Goal: Transaction & Acquisition: Obtain resource

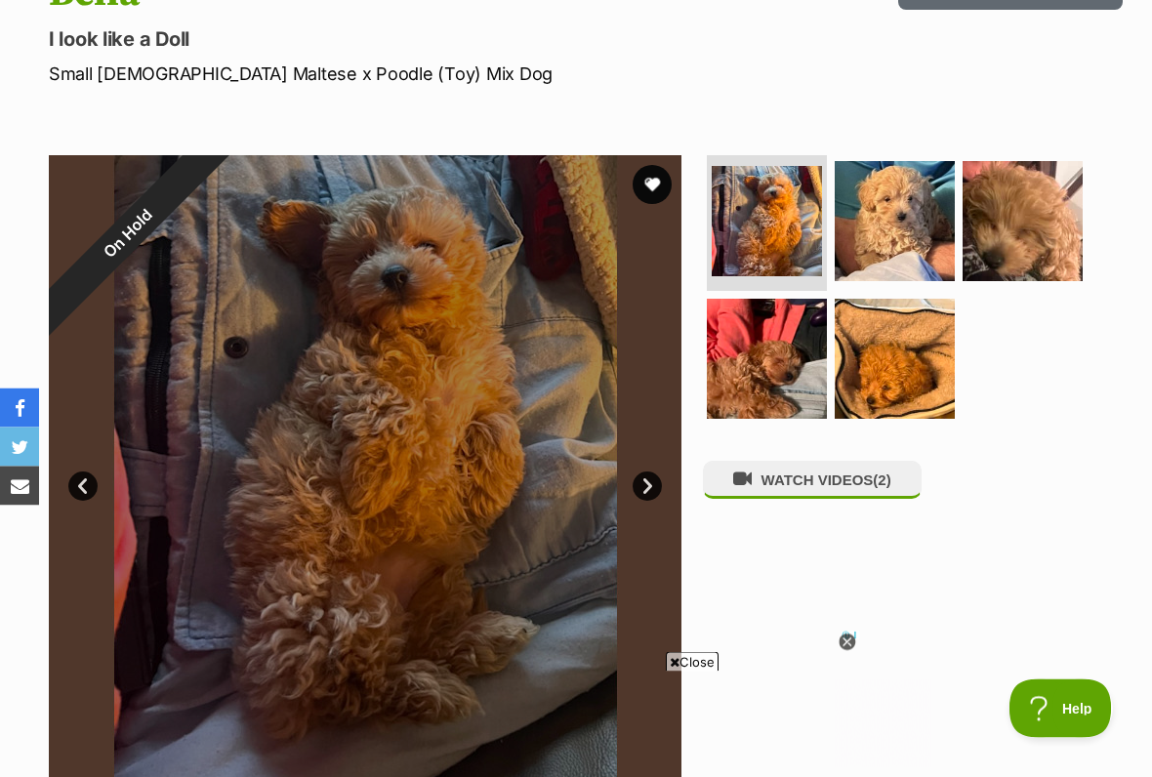
scroll to position [245, 0]
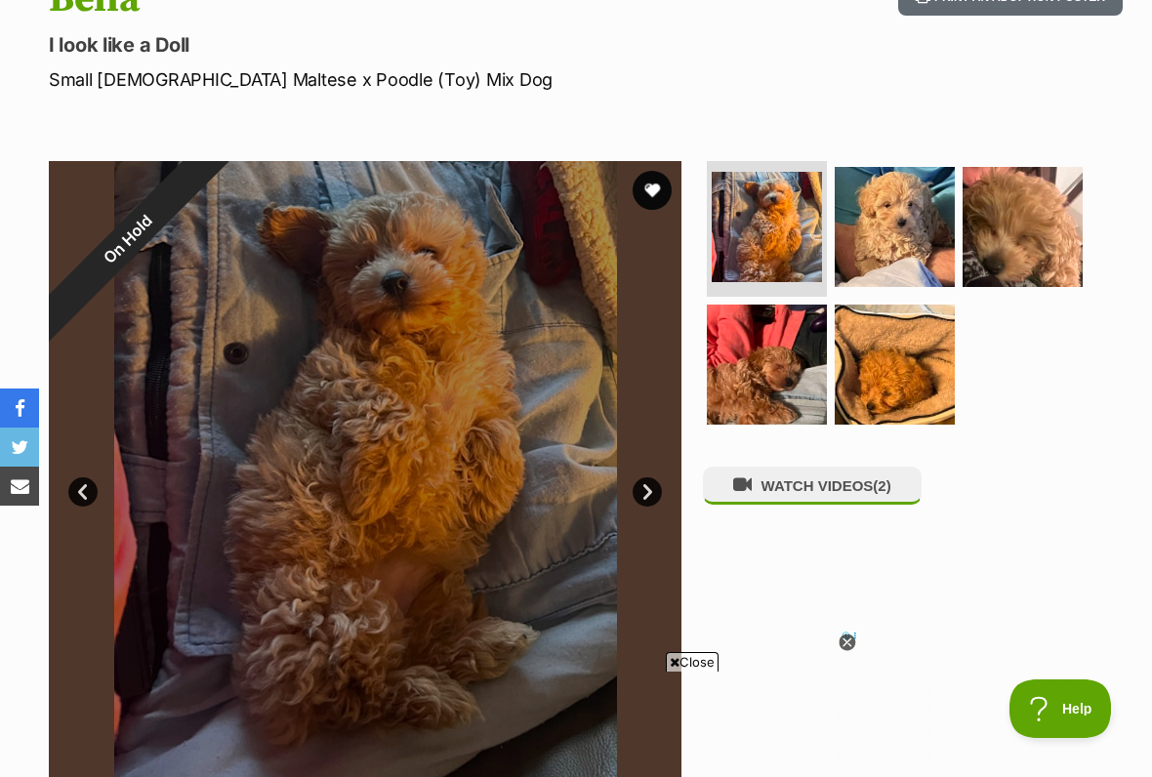
click at [655, 495] on link "Next" at bounding box center [647, 491] width 29 height 29
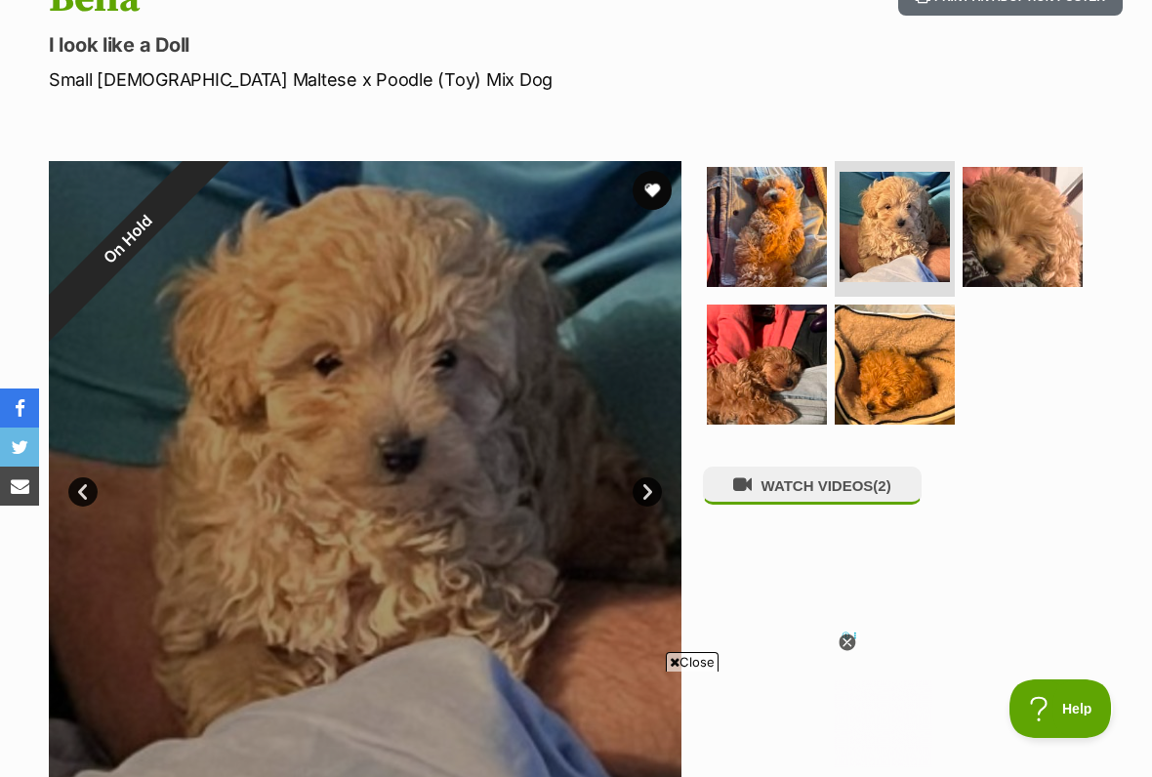
click at [648, 491] on link "Next" at bounding box center [647, 491] width 29 height 29
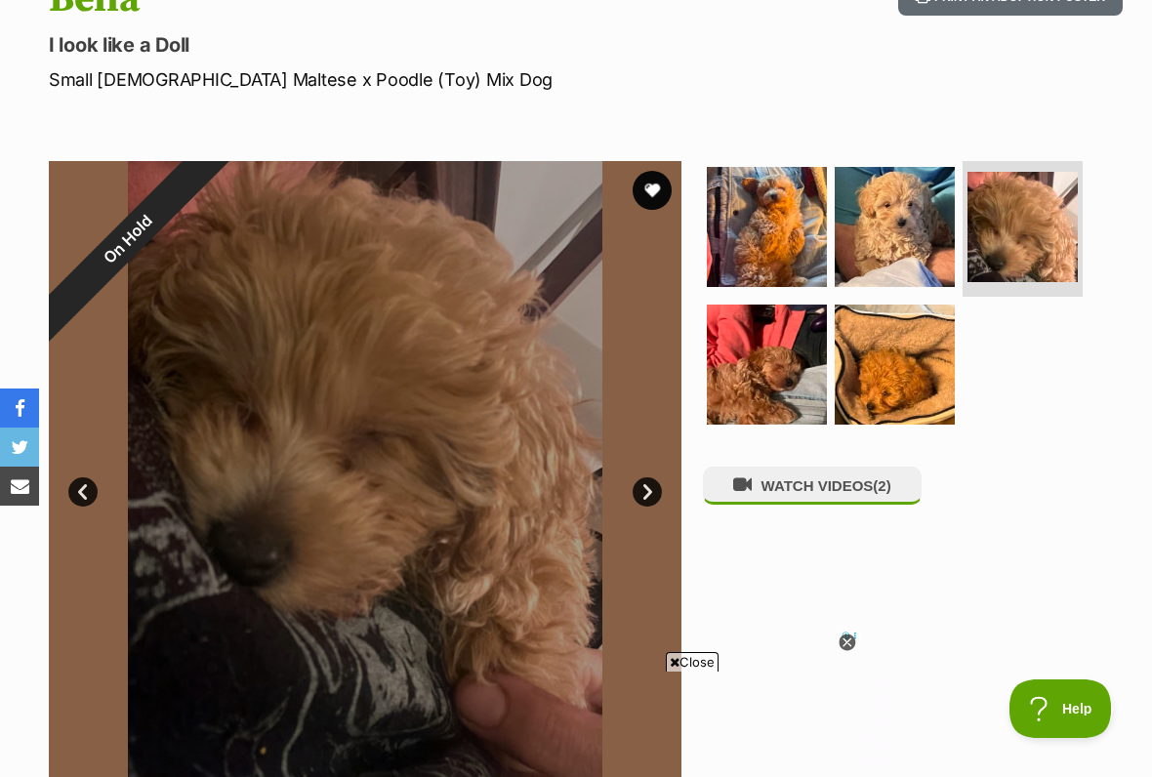
click at [649, 492] on link "Next" at bounding box center [647, 491] width 29 height 29
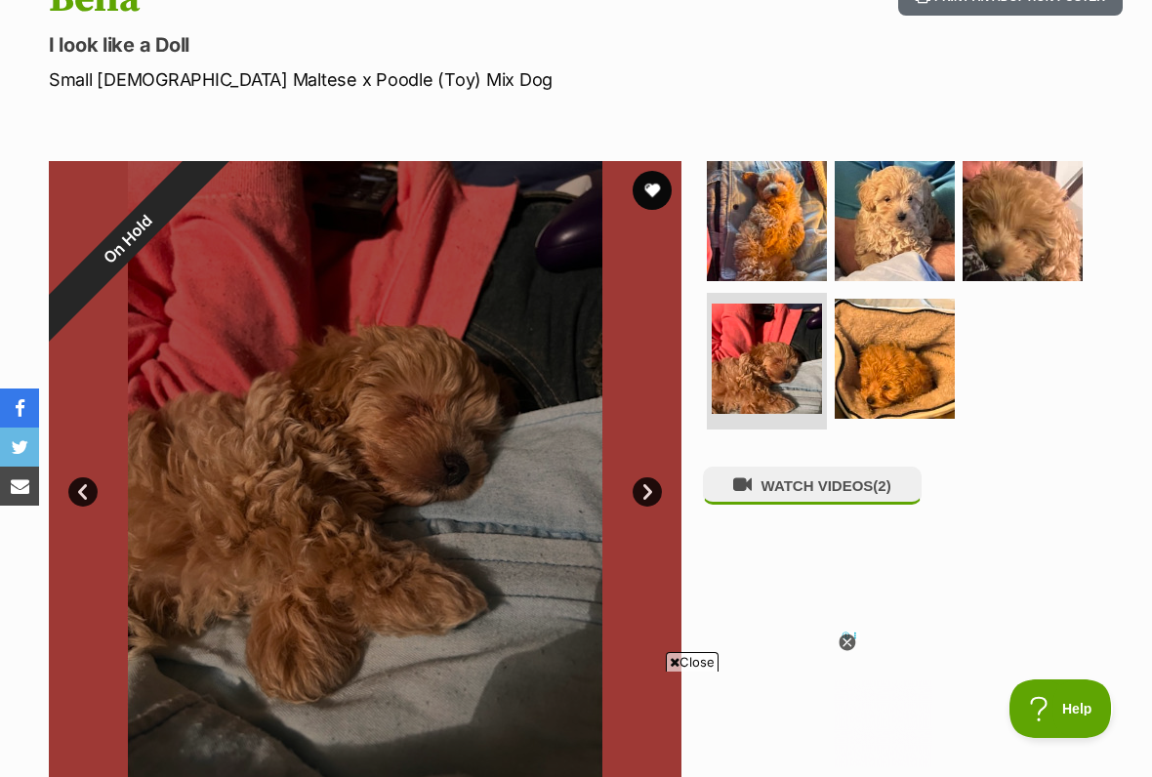
click at [643, 493] on link "Next" at bounding box center [647, 491] width 29 height 29
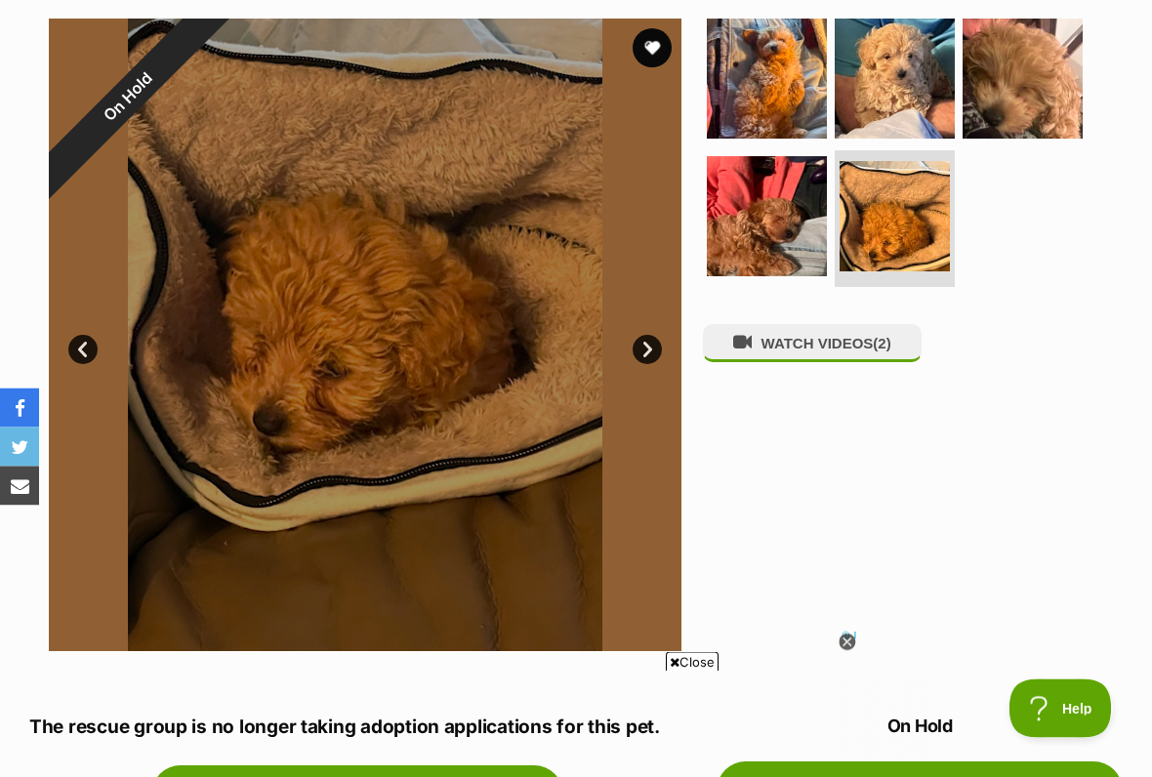
scroll to position [396, 0]
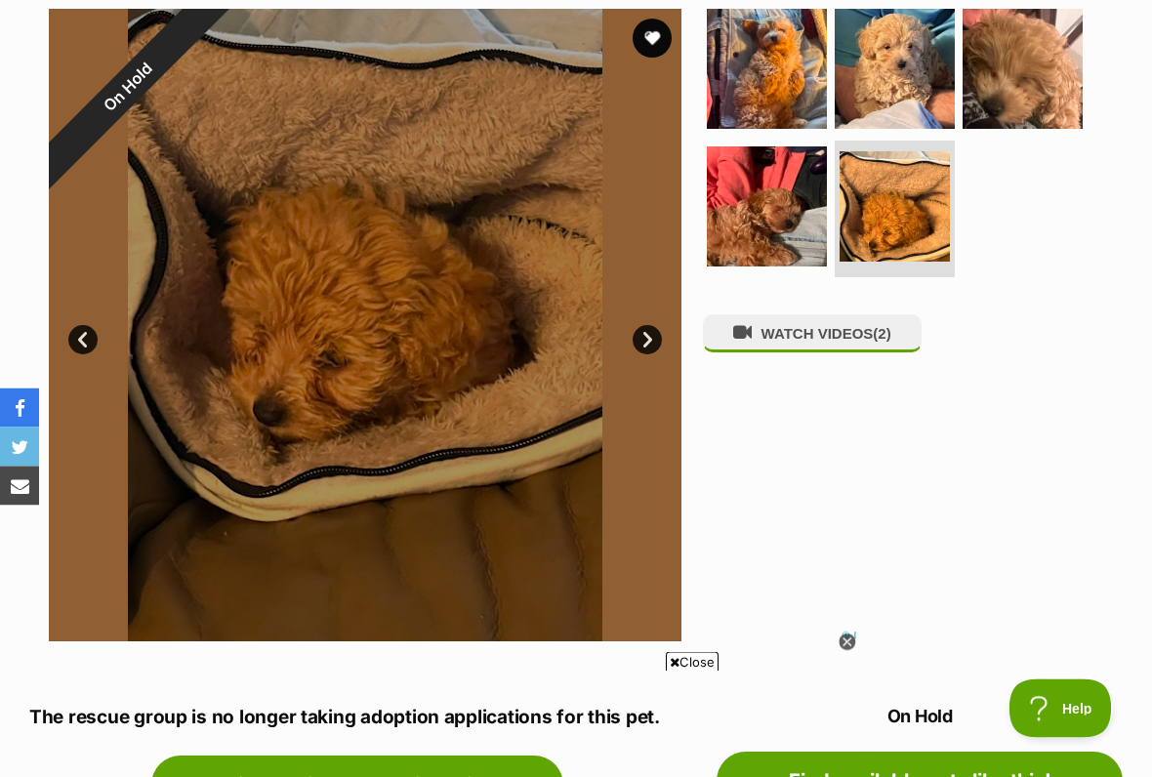
click at [849, 642] on icon at bounding box center [846, 641] width 7 height 7
click at [705, 642] on span "Close" at bounding box center [692, 662] width 53 height 20
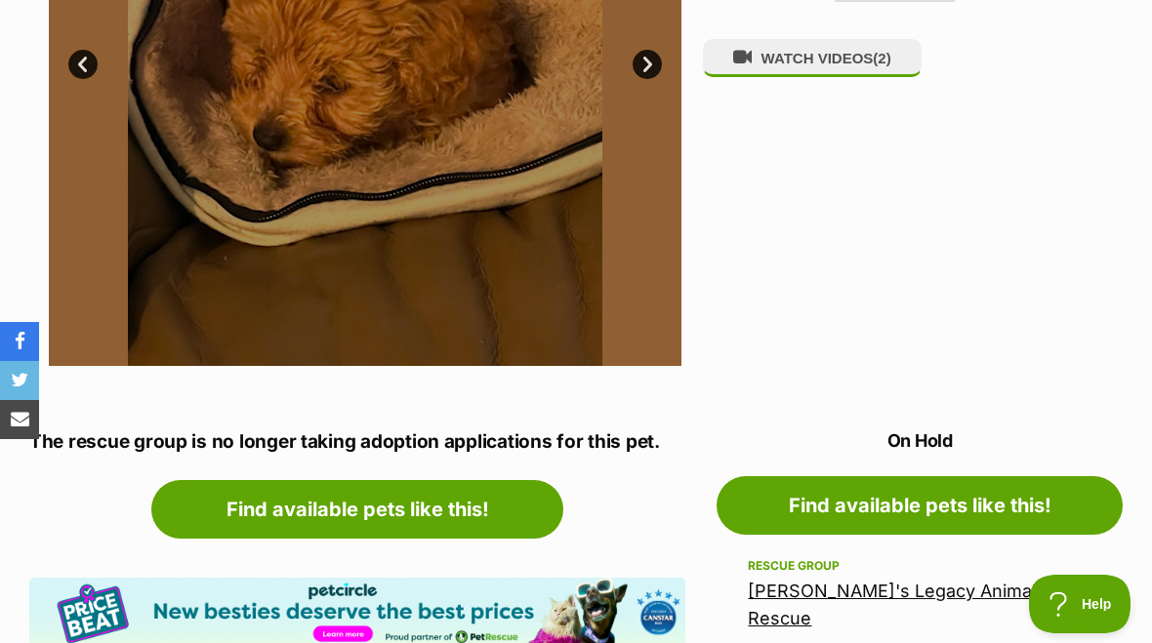
scroll to position [669, 0]
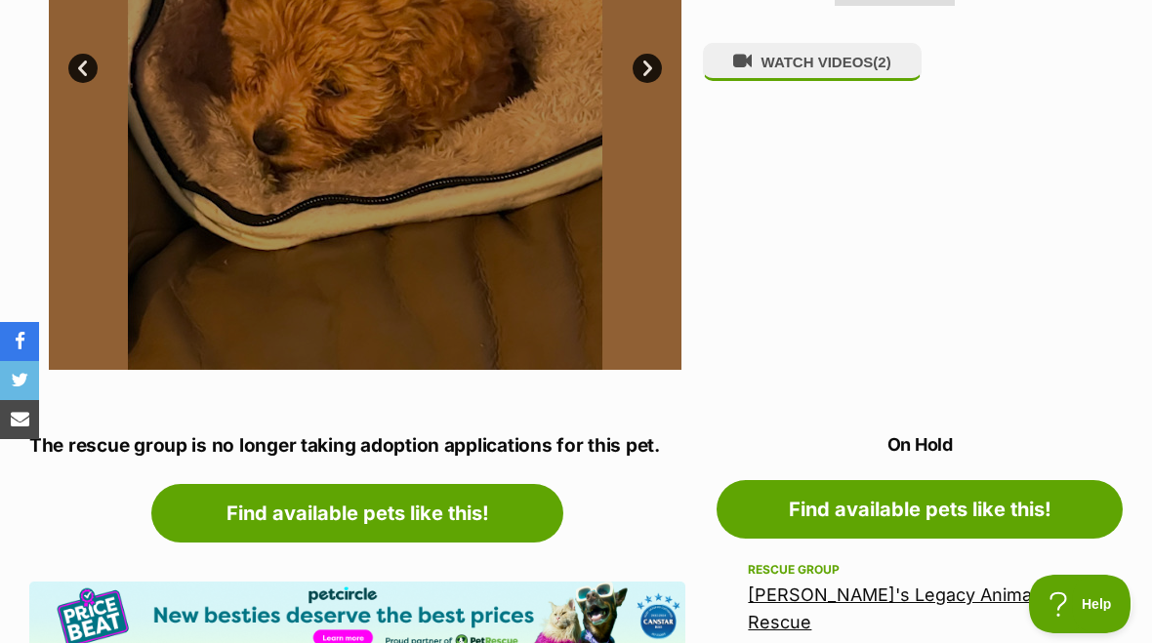
click at [365, 507] on link "Find available pets like this!" at bounding box center [357, 513] width 412 height 59
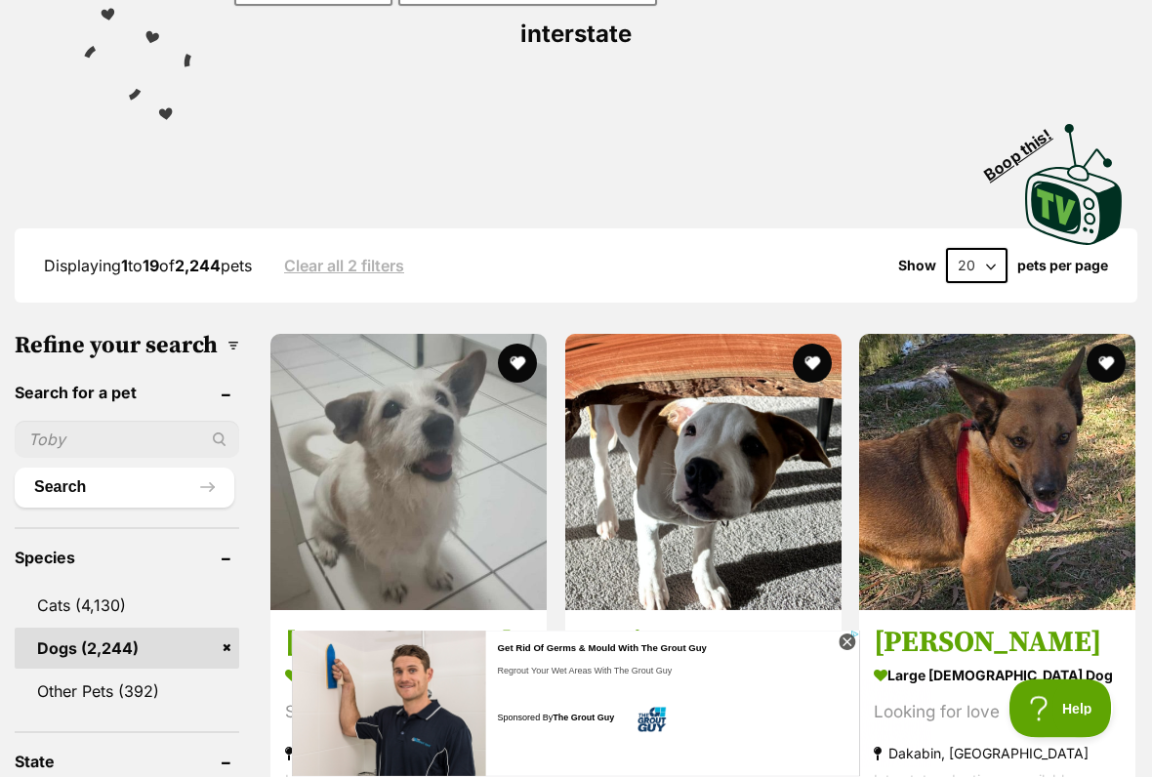
scroll to position [350, 0]
click at [847, 642] on icon at bounding box center [847, 643] width 17 height 17
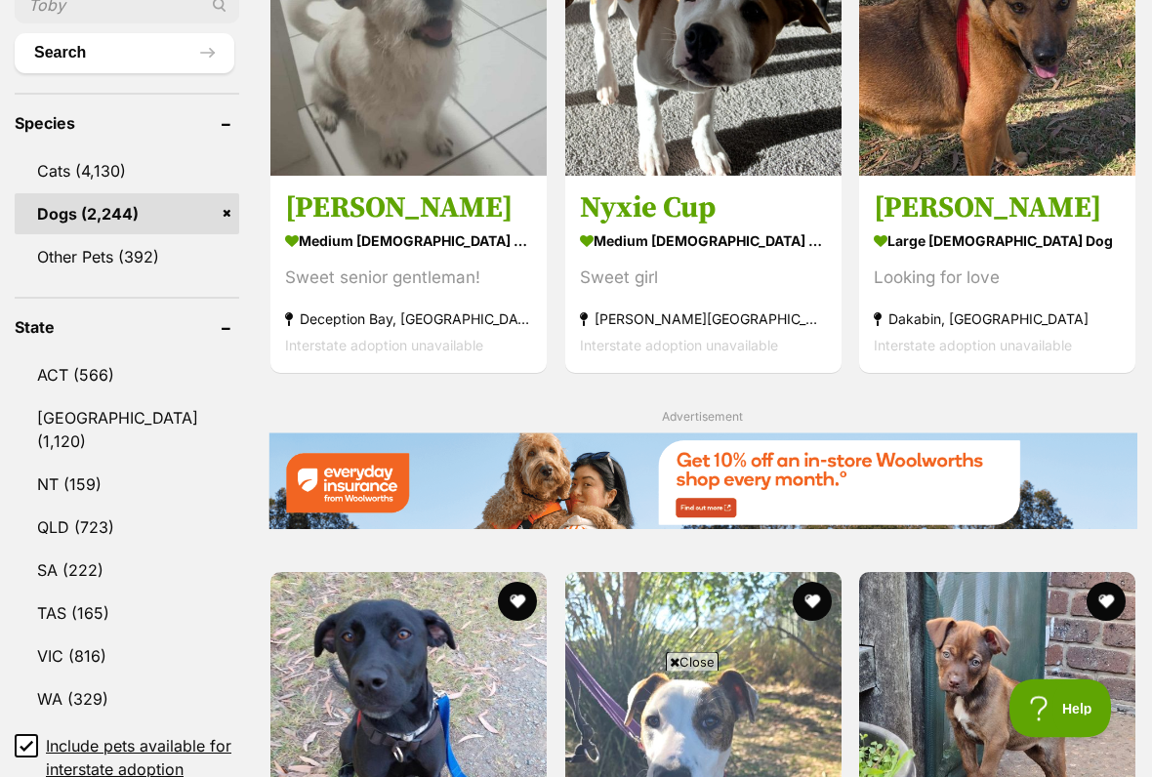
scroll to position [785, 0]
click at [701, 642] on span "Close" at bounding box center [692, 662] width 53 height 20
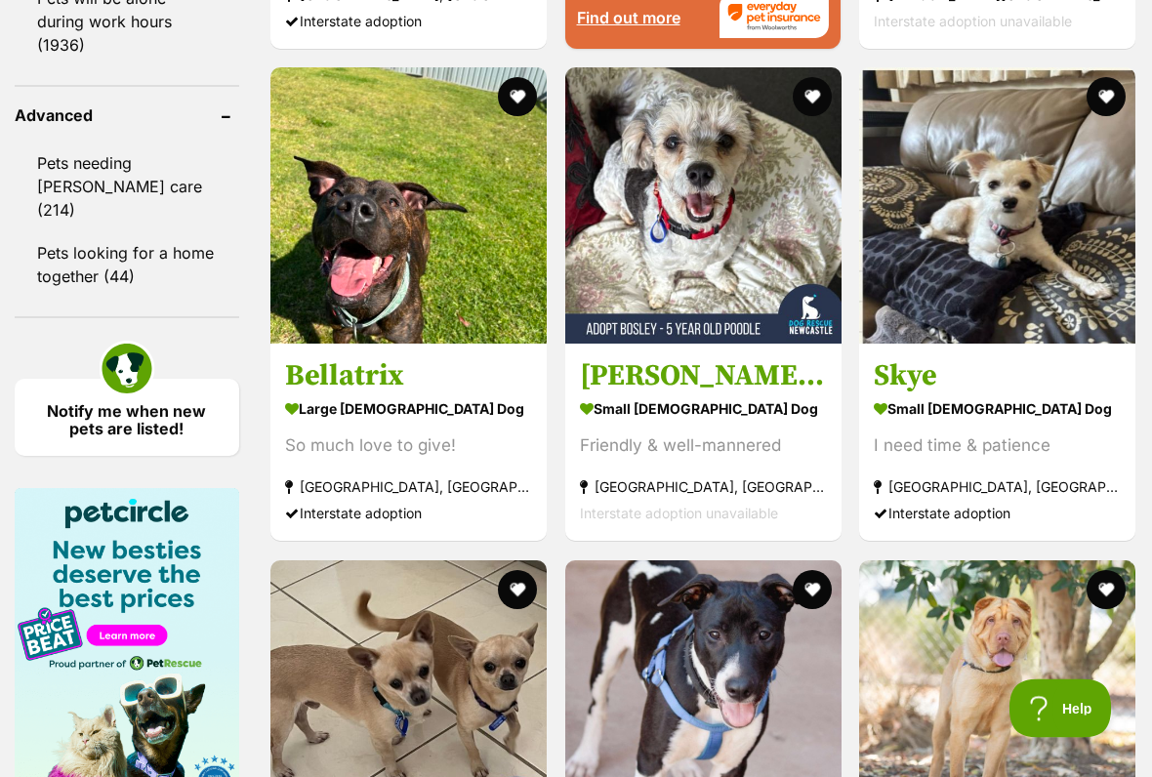
scroll to position [2766, 0]
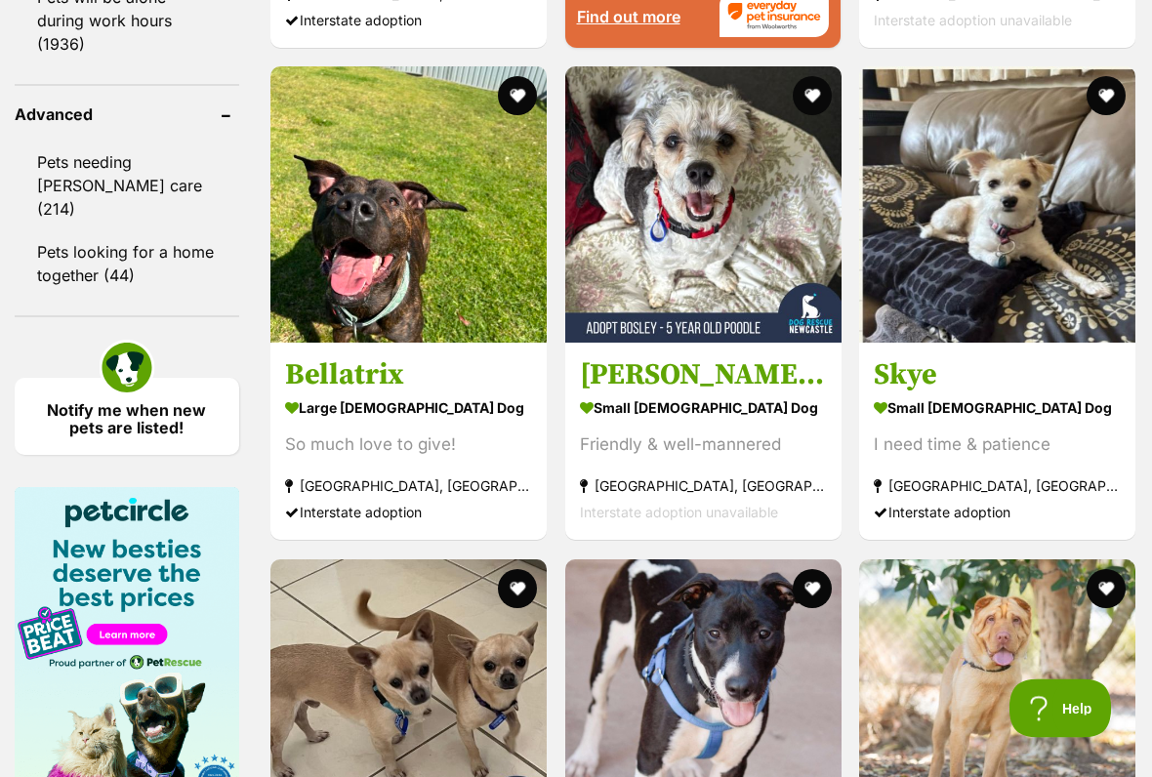
click at [1013, 317] on img at bounding box center [997, 205] width 276 height 276
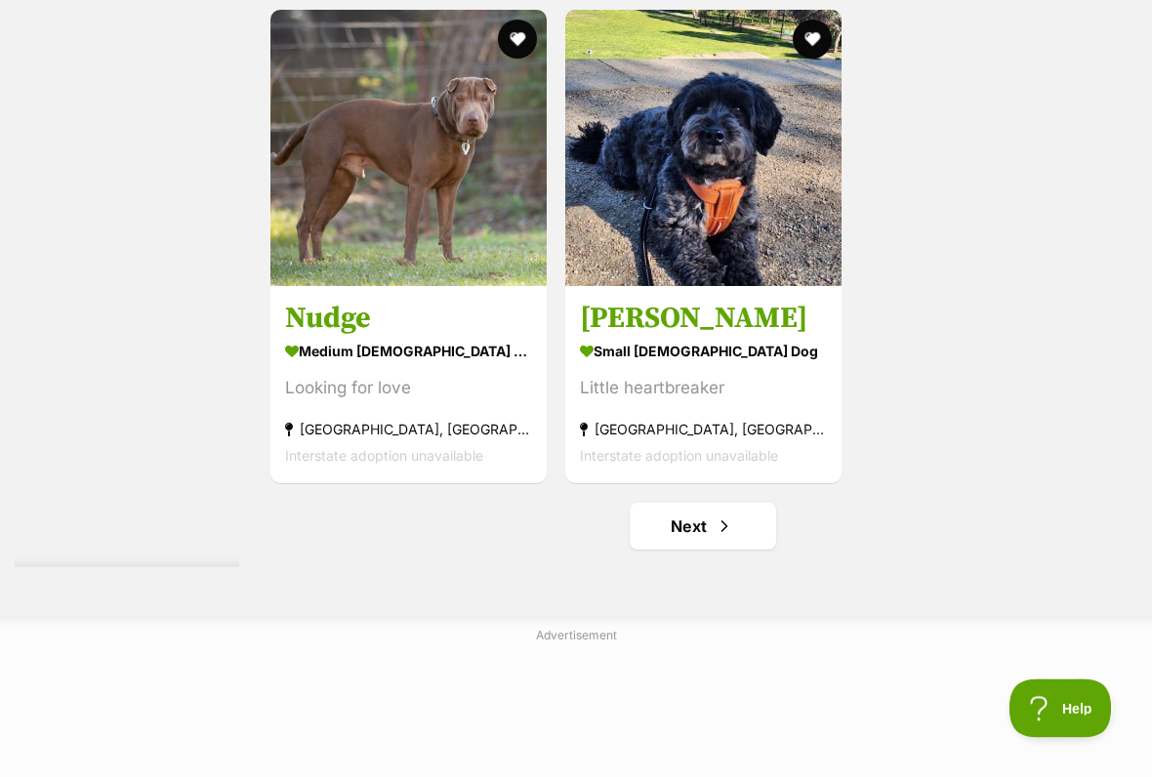
scroll to position [3814, 0]
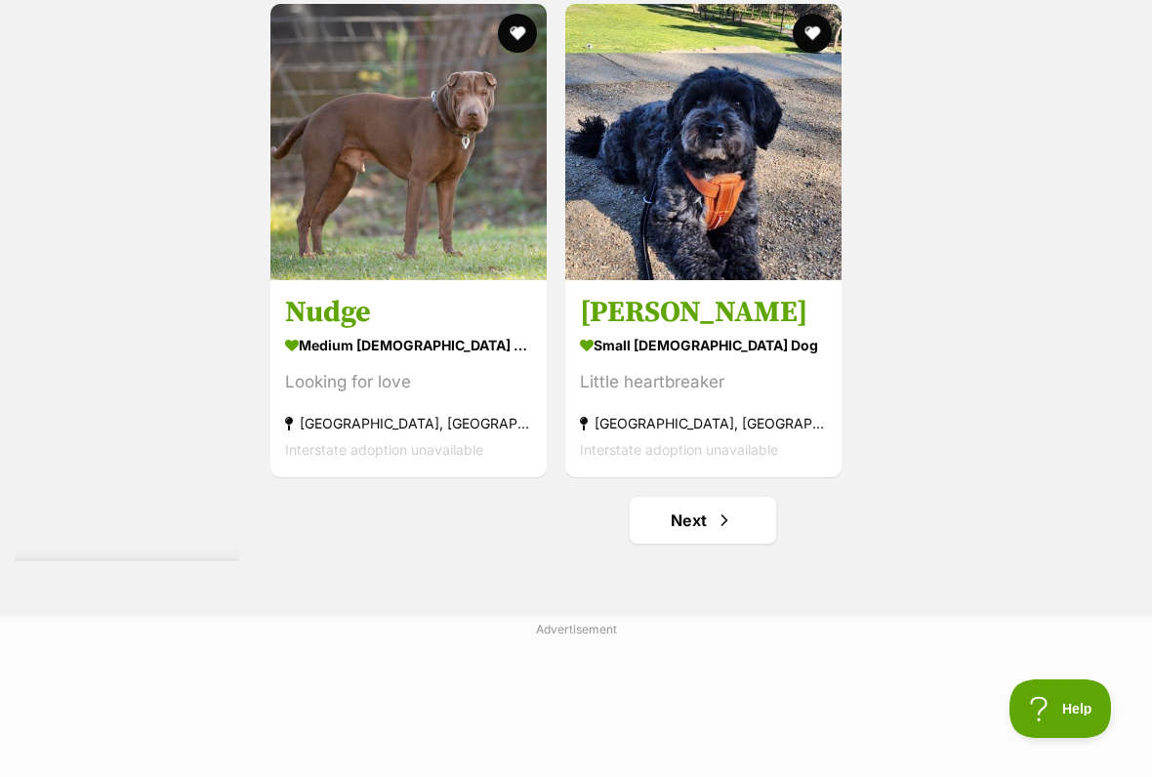
click at [668, 544] on link "Next" at bounding box center [703, 520] width 146 height 47
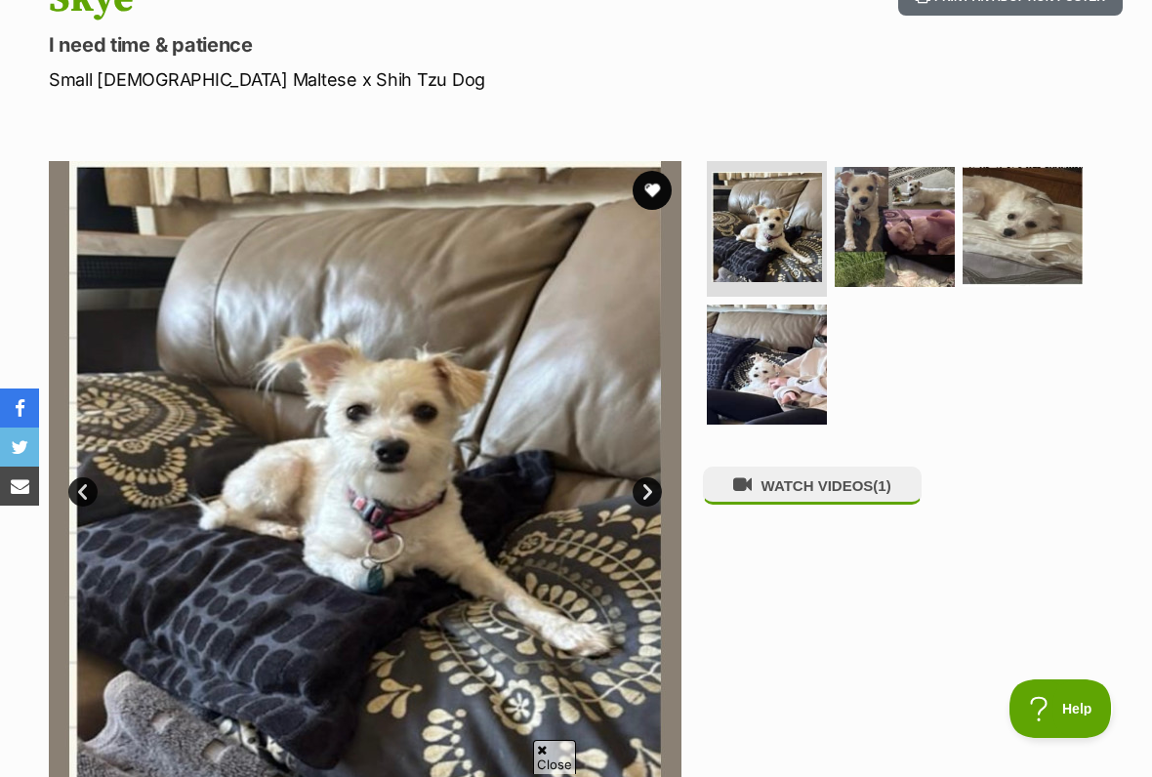
click at [648, 500] on link "Next" at bounding box center [647, 491] width 29 height 29
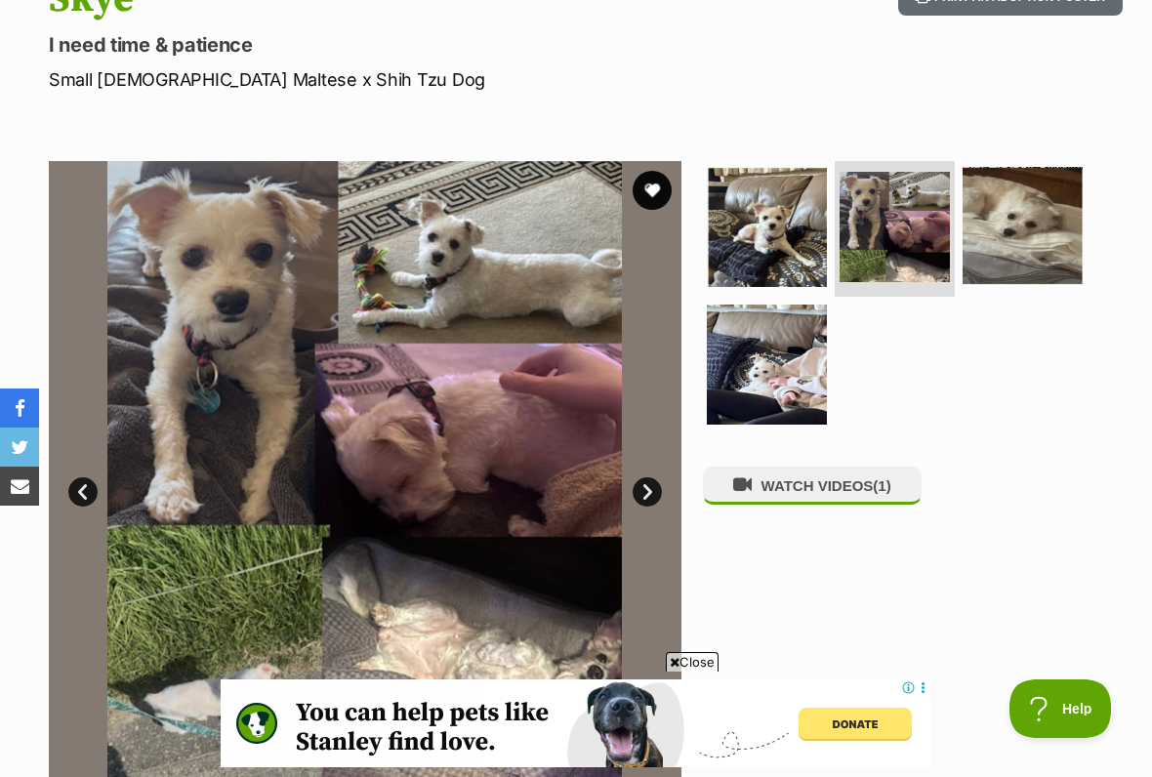
click at [651, 498] on link "Next" at bounding box center [647, 491] width 29 height 29
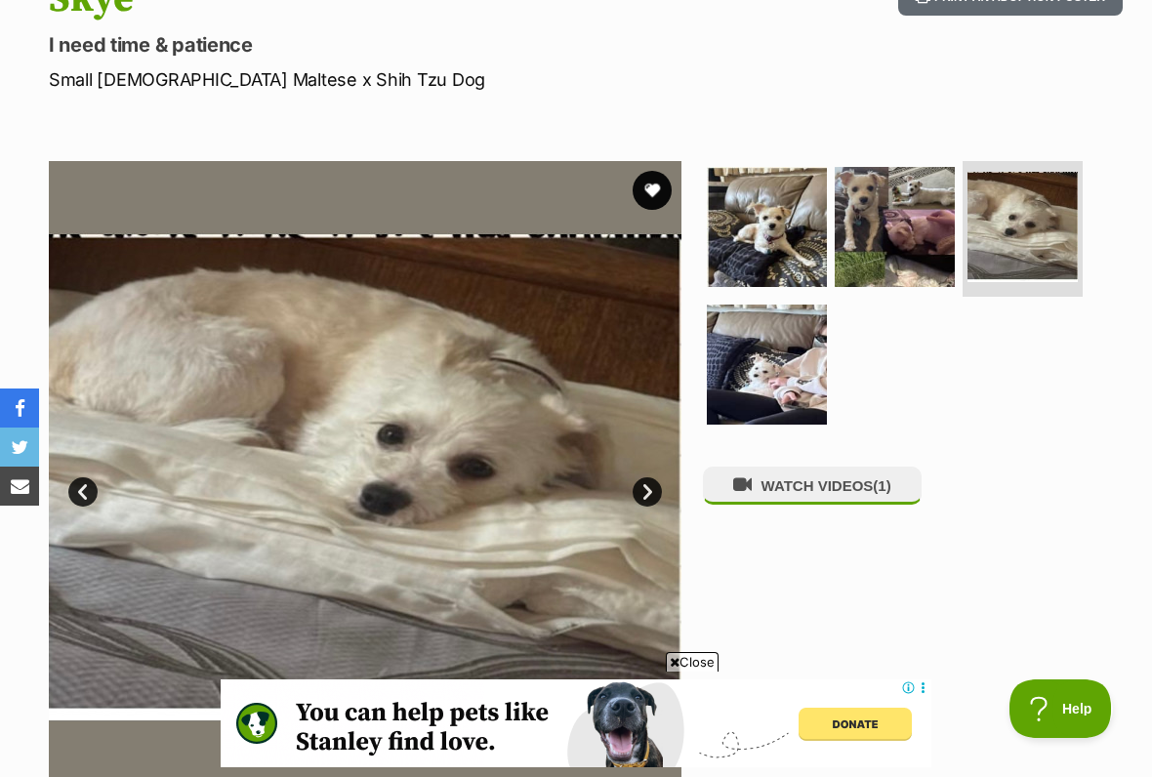
click at [645, 500] on link "Next" at bounding box center [647, 491] width 29 height 29
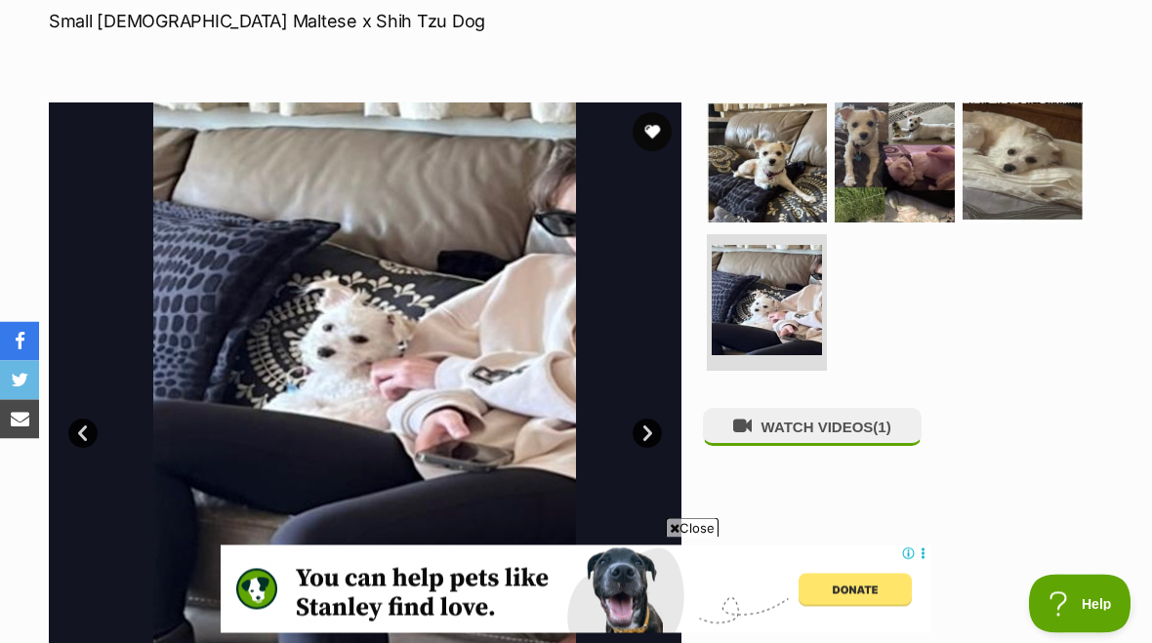
scroll to position [284, 0]
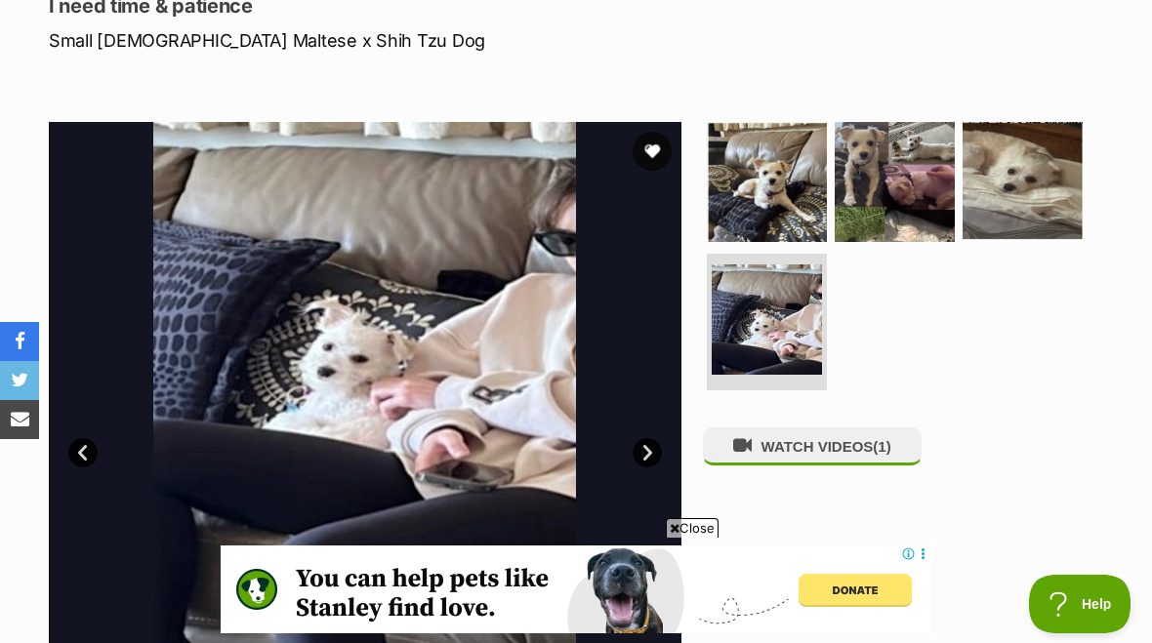
click at [778, 199] on img at bounding box center [767, 182] width 120 height 120
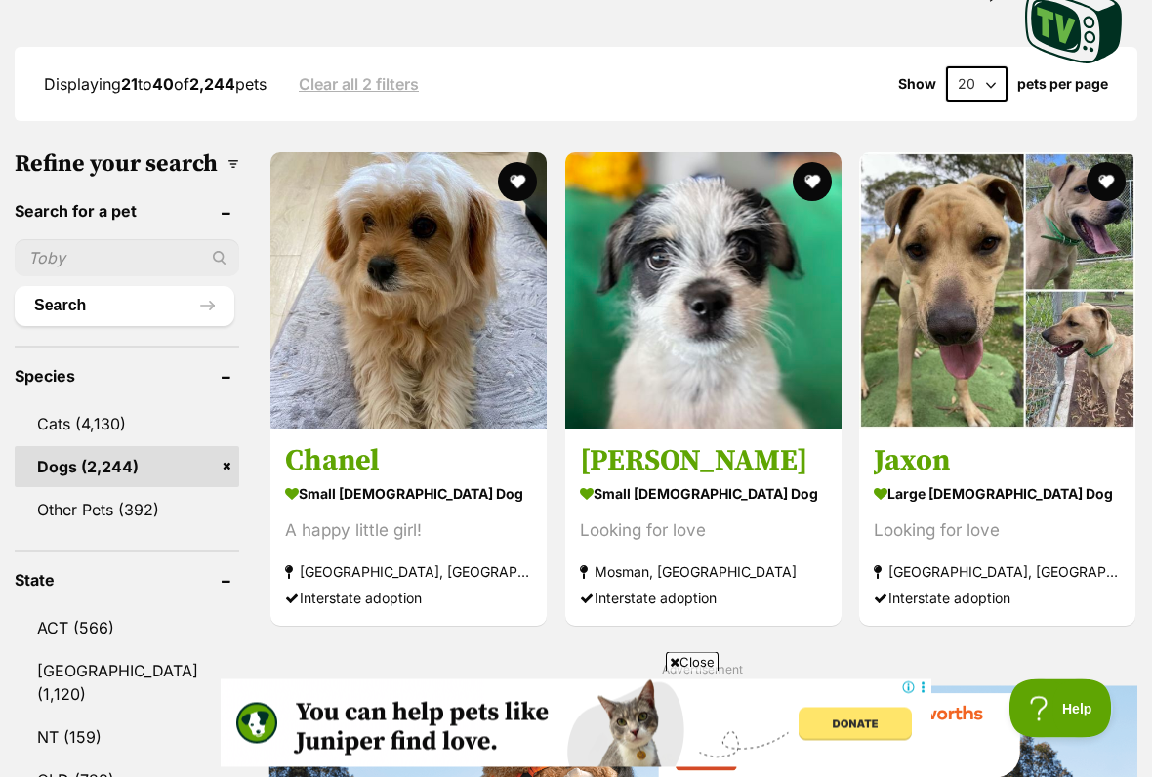
scroll to position [532, 0]
click at [406, 480] on strong "small female Dog" at bounding box center [408, 494] width 247 height 28
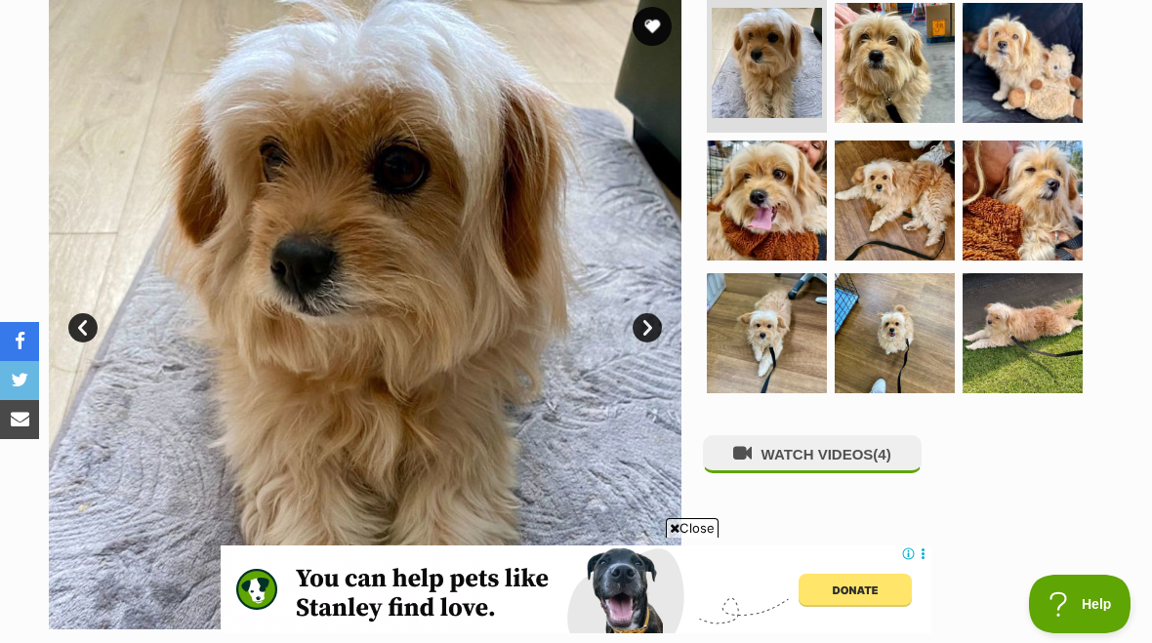
scroll to position [407, 0]
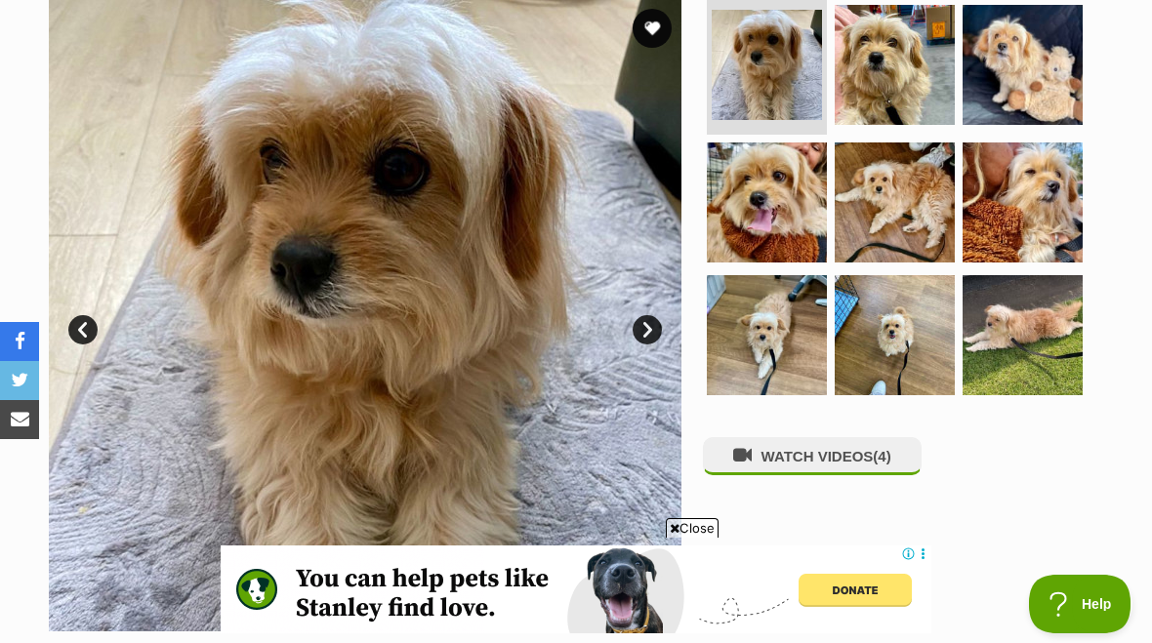
click at [645, 336] on link "Next" at bounding box center [647, 329] width 29 height 29
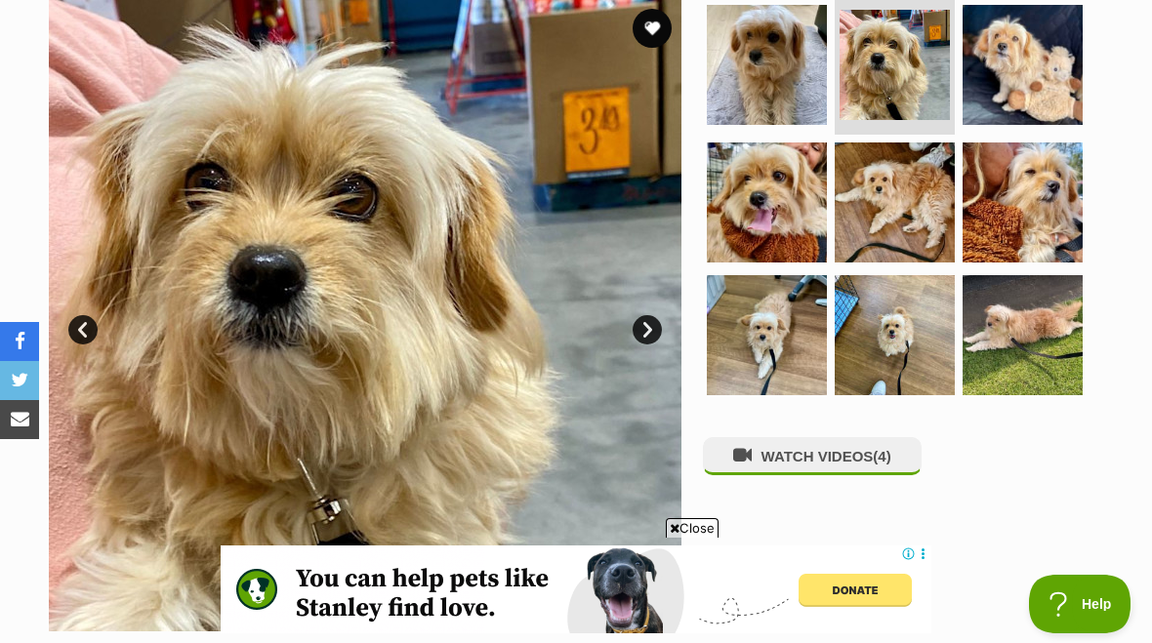
click at [657, 329] on link "Next" at bounding box center [647, 329] width 29 height 29
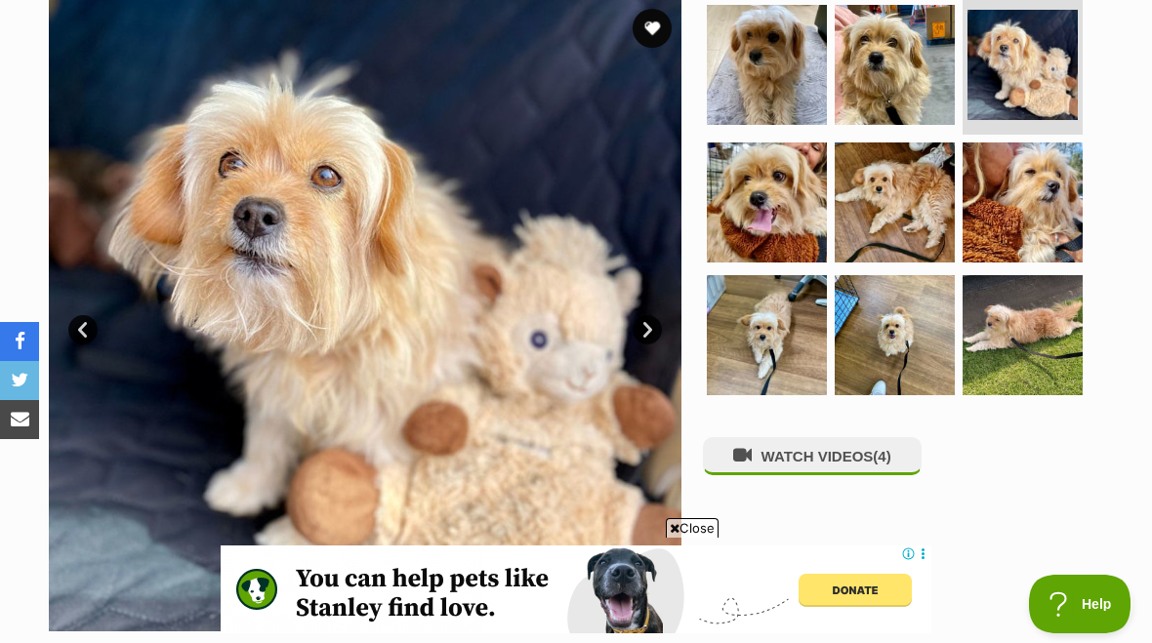
click at [660, 328] on link "Next" at bounding box center [647, 329] width 29 height 29
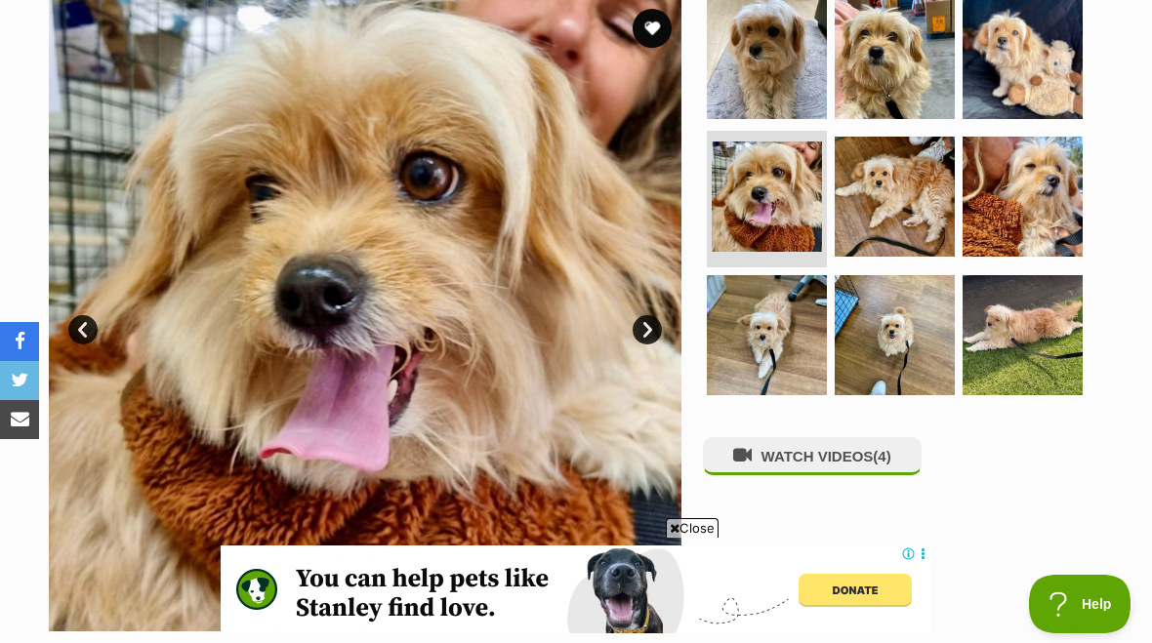
click at [651, 335] on link "Next" at bounding box center [647, 329] width 29 height 29
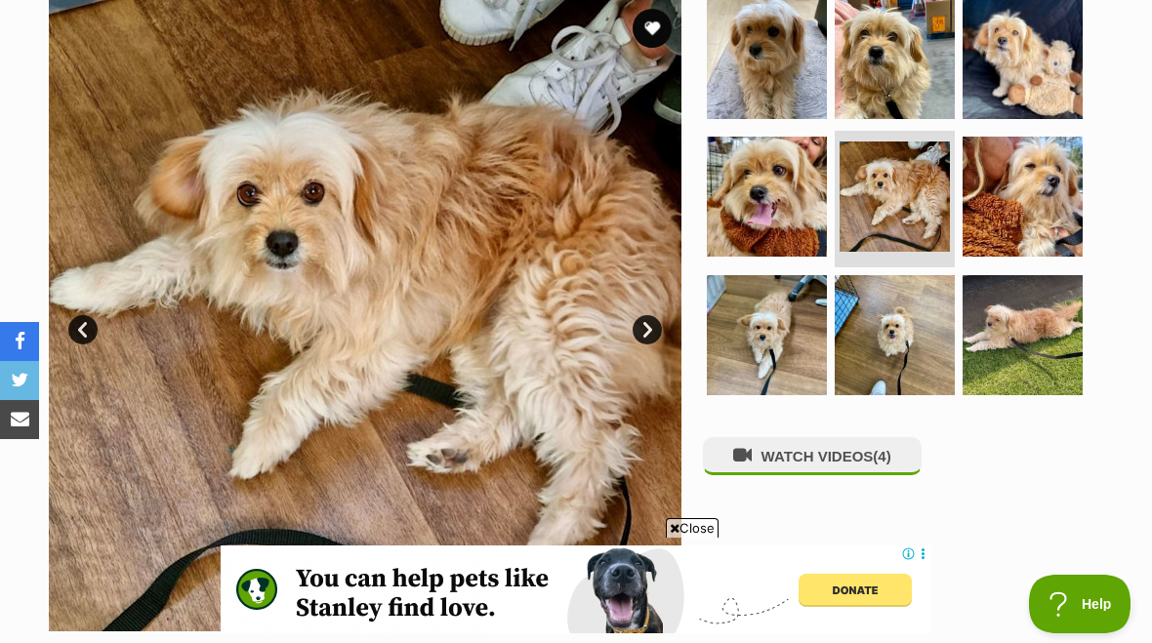
click at [651, 332] on link "Next" at bounding box center [647, 329] width 29 height 29
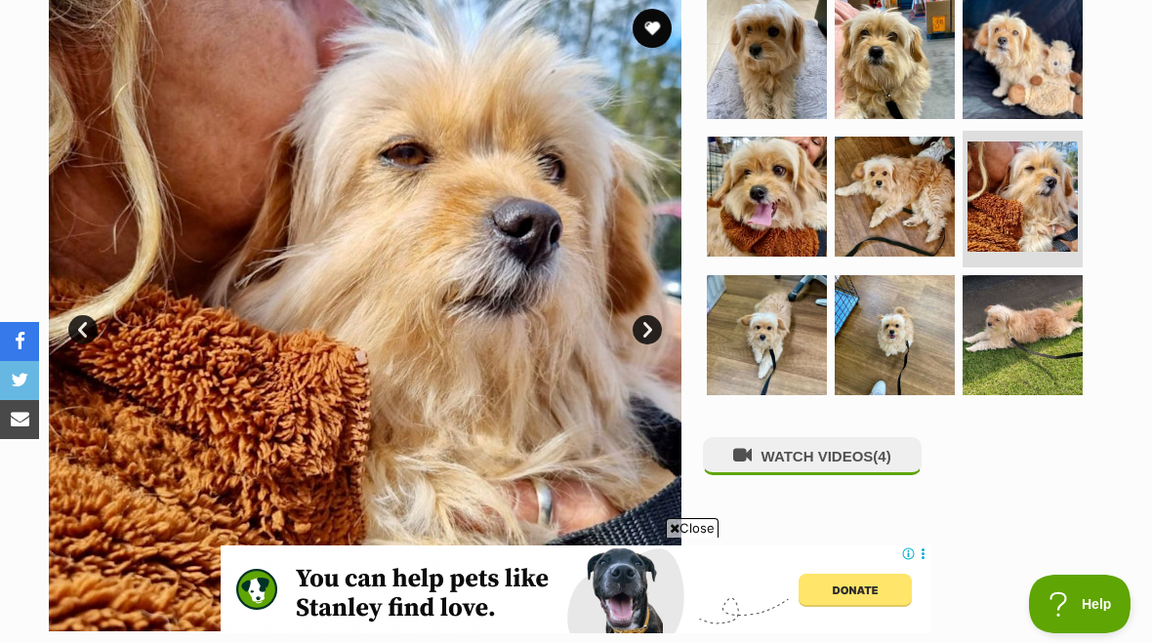
click at [656, 331] on link "Next" at bounding box center [647, 329] width 29 height 29
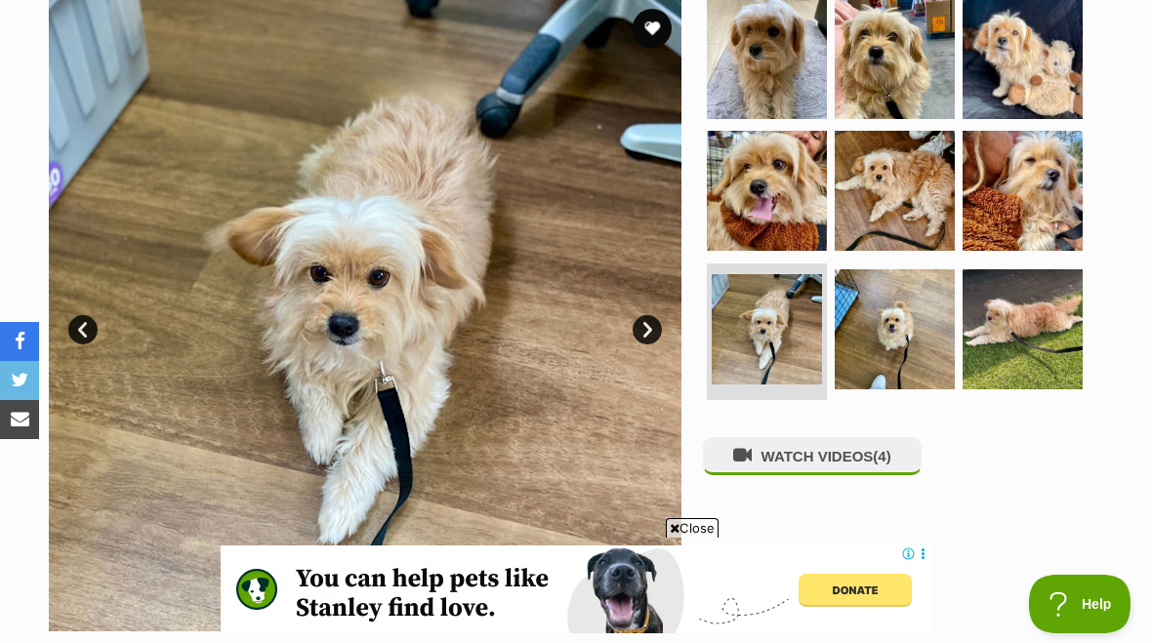
click at [648, 331] on link "Next" at bounding box center [647, 329] width 29 height 29
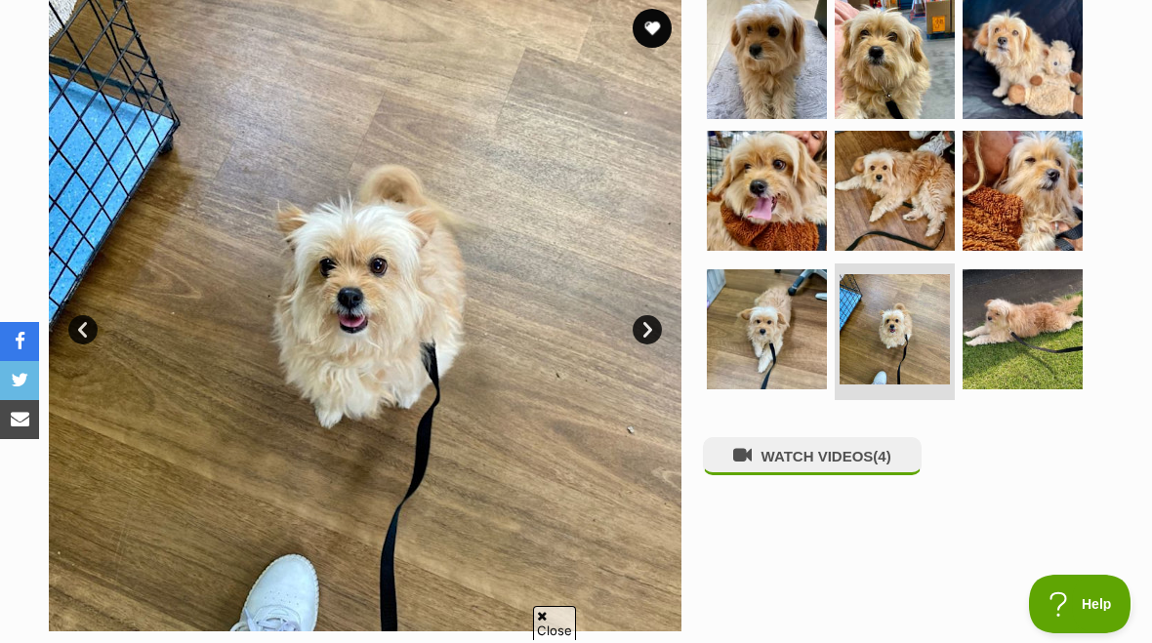
click at [653, 331] on link "Next" at bounding box center [647, 329] width 29 height 29
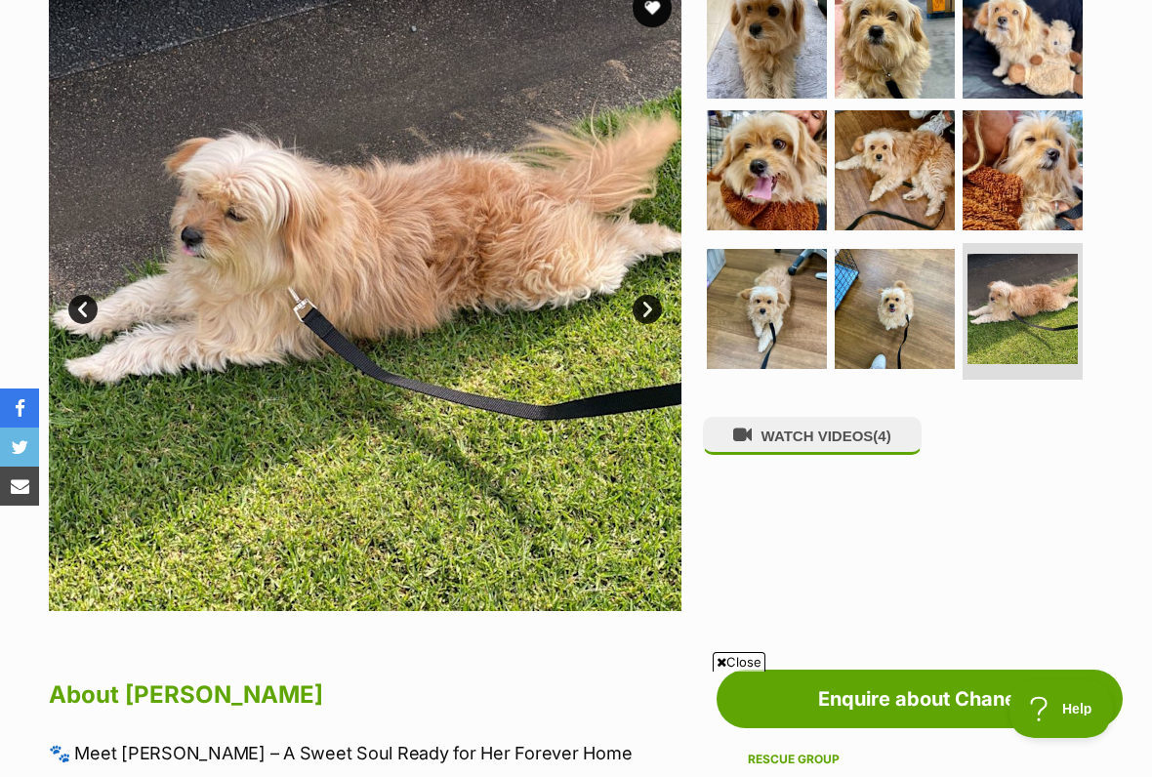
scroll to position [436, 0]
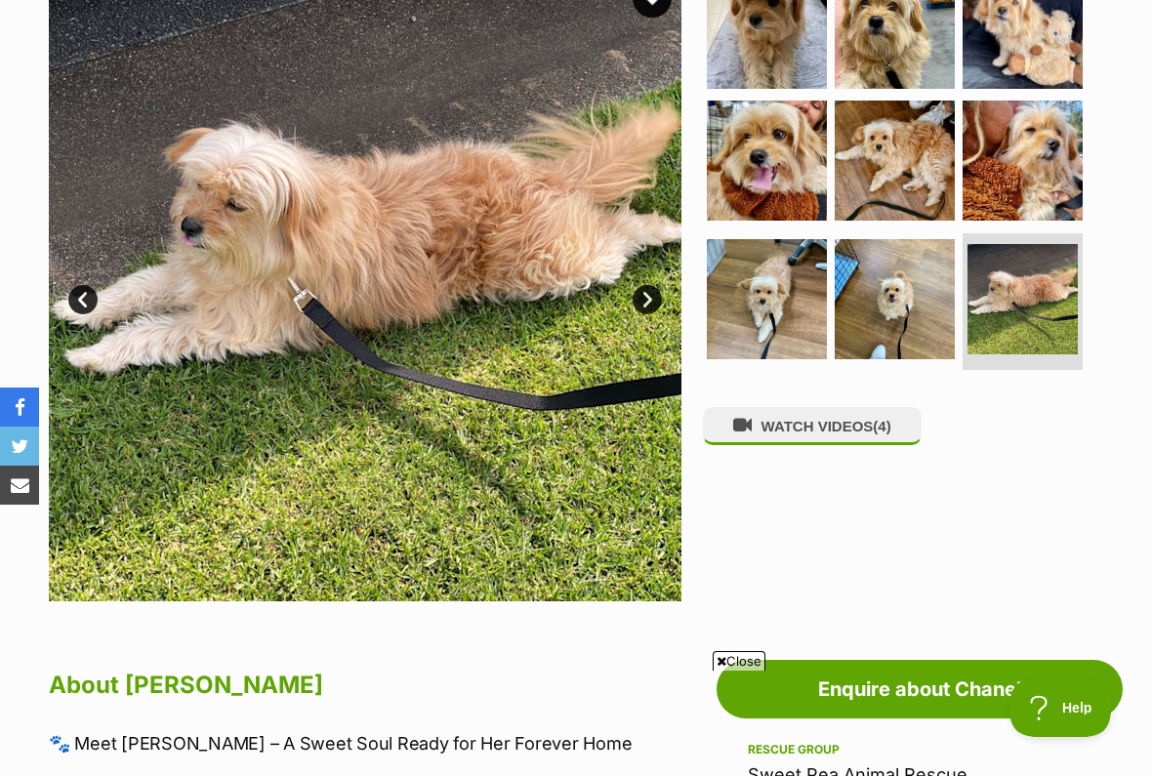
click at [744, 642] on span "Close" at bounding box center [739, 662] width 53 height 20
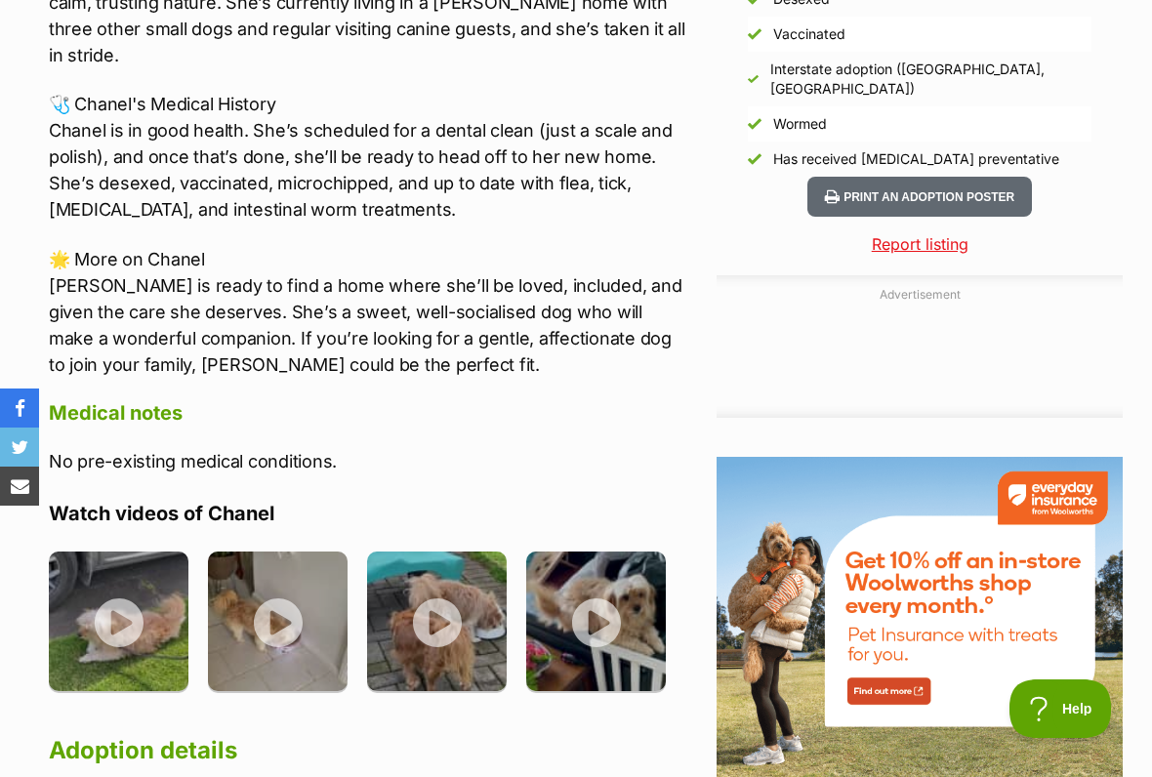
scroll to position [0, 0]
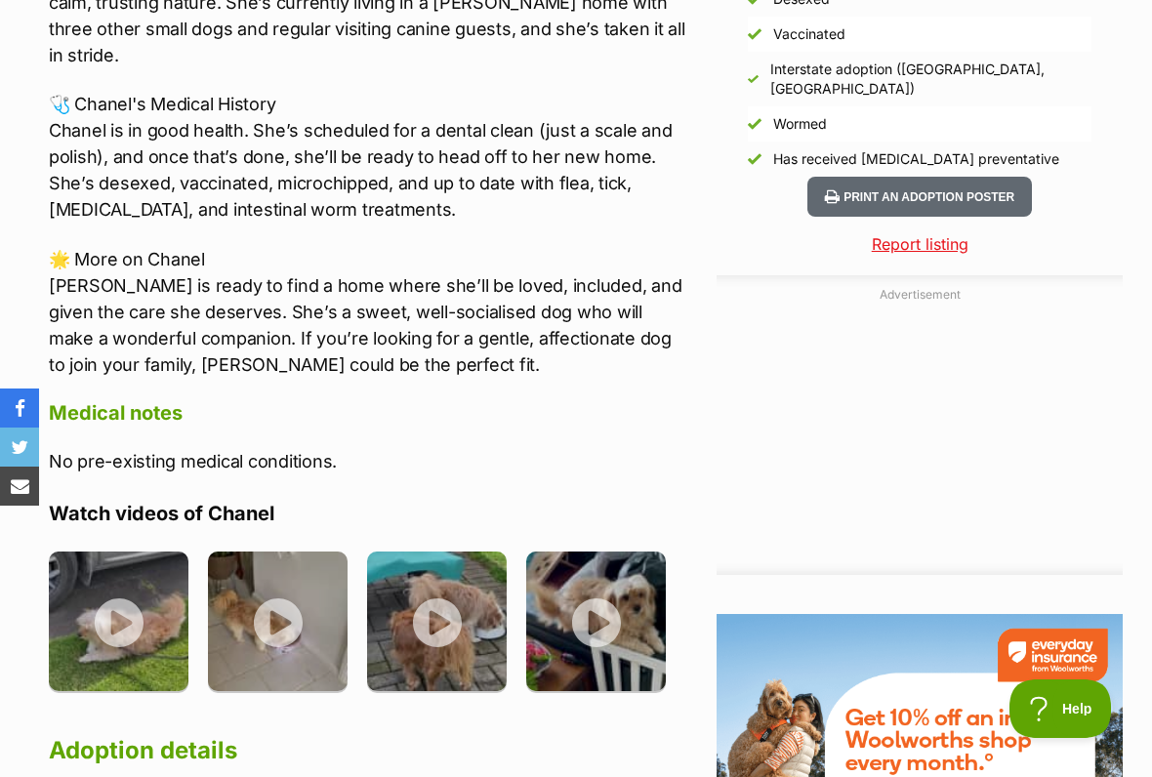
click at [919, 180] on button "Print an adoption poster" at bounding box center [919, 197] width 225 height 40
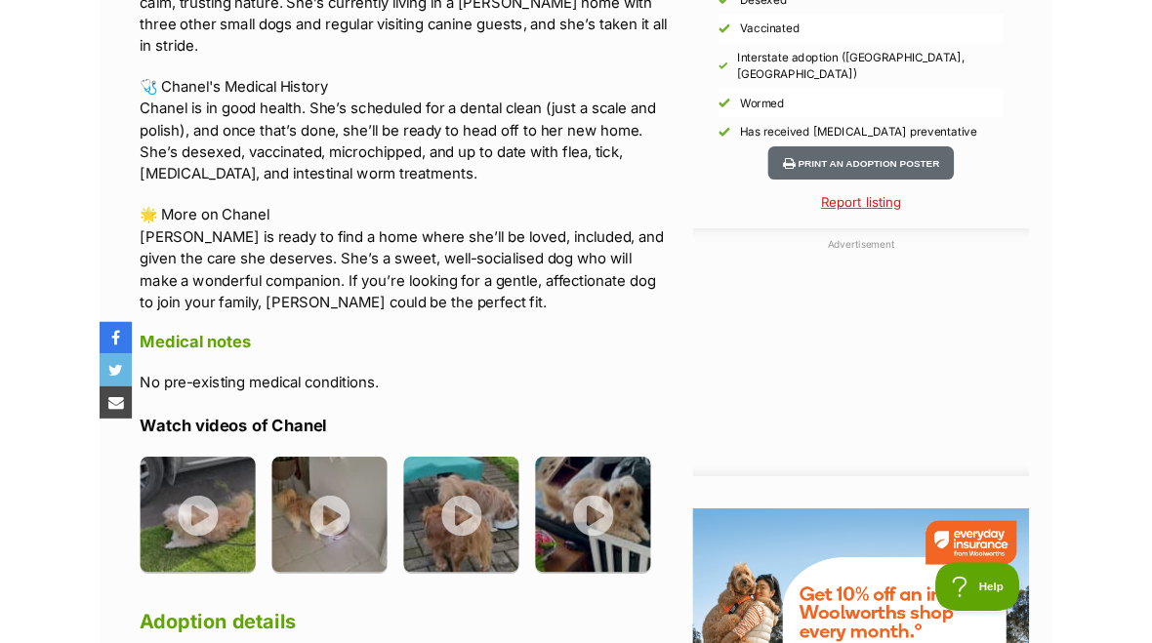
scroll to position [1829, 0]
